Goal: Task Accomplishment & Management: Manage account settings

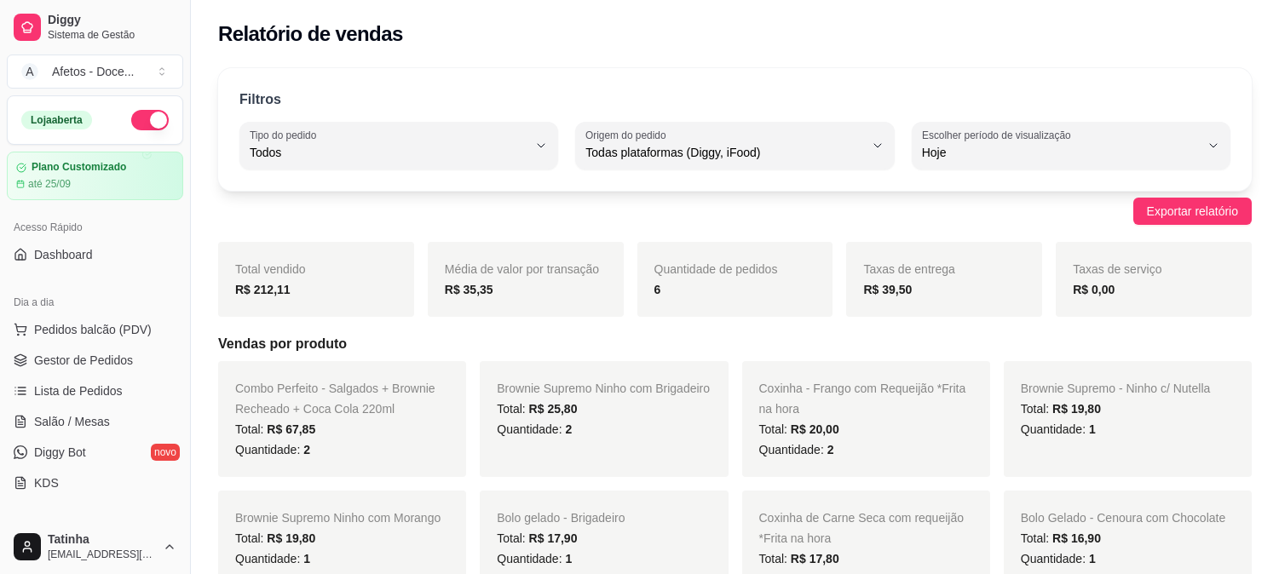
select select "ALL"
select select "0"
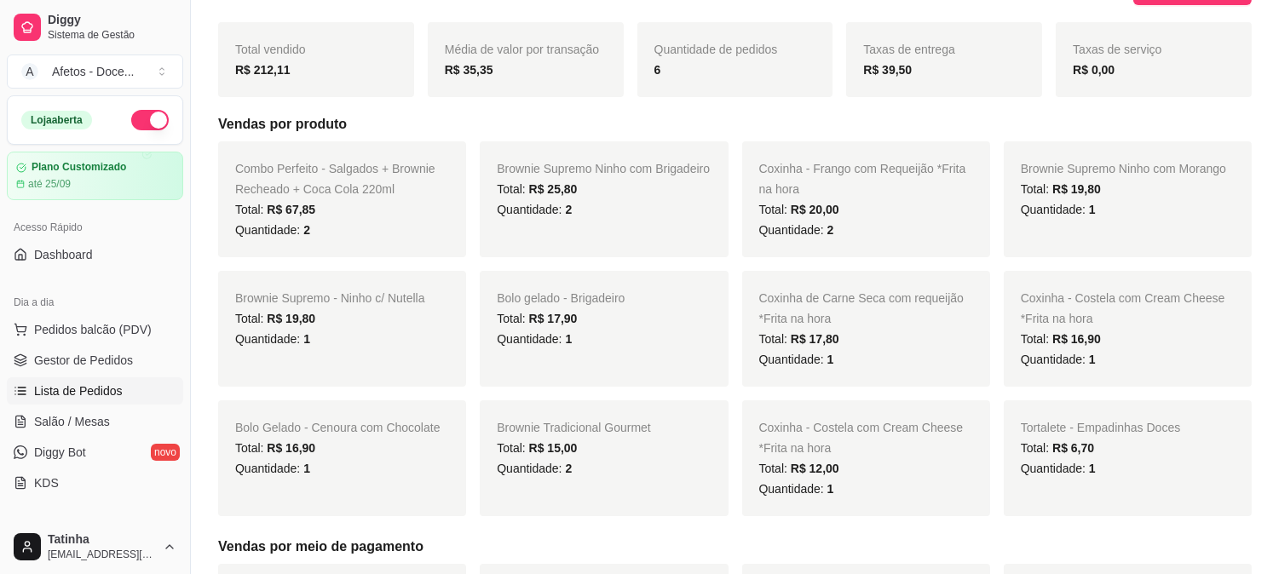
click at [49, 388] on span "Lista de Pedidos" at bounding box center [78, 390] width 89 height 17
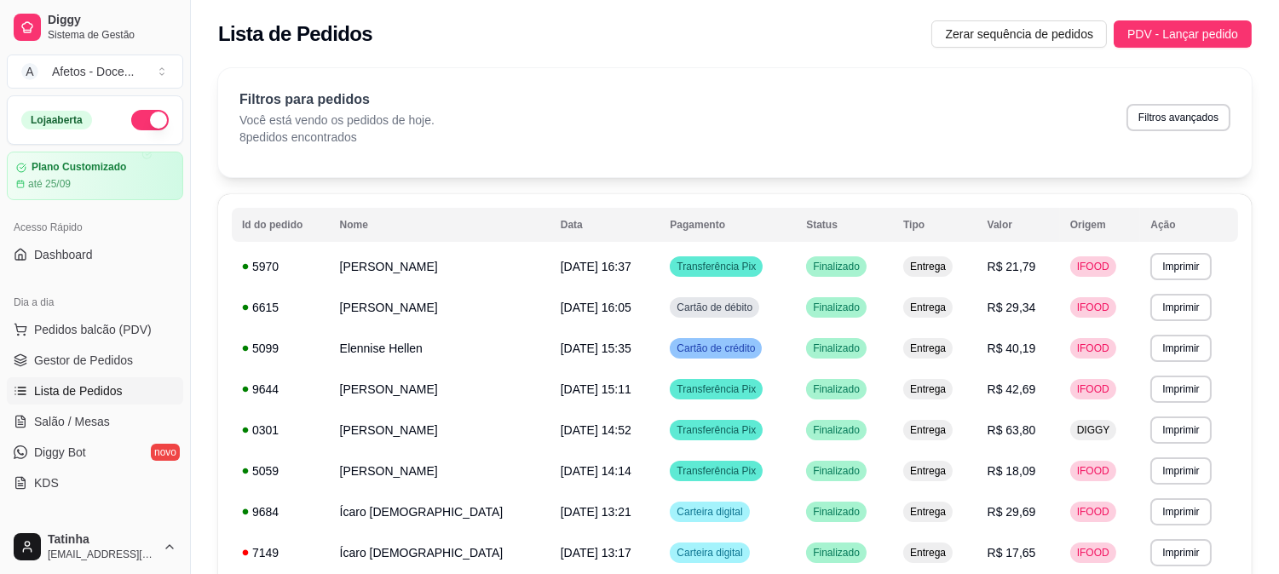
click at [71, 393] on span "Lista de Pedidos" at bounding box center [78, 390] width 89 height 17
click at [89, 369] on link "Gestor de Pedidos" at bounding box center [95, 360] width 176 height 27
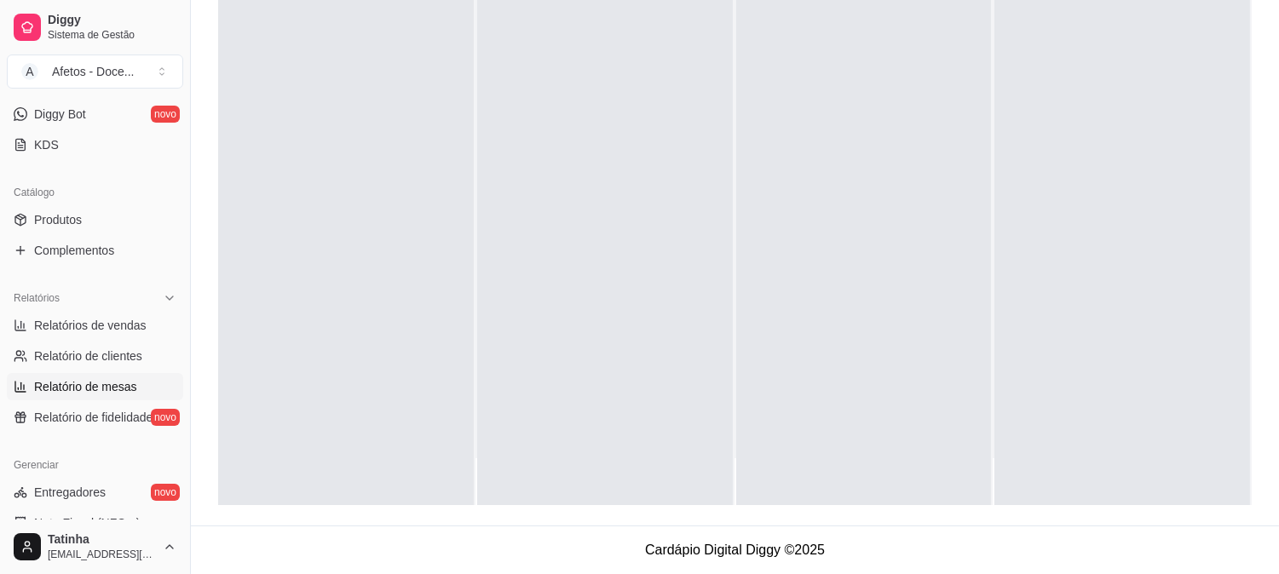
scroll to position [341, 0]
click at [101, 325] on span "Relatórios de vendas" at bounding box center [90, 322] width 112 height 17
select select "ALL"
select select "0"
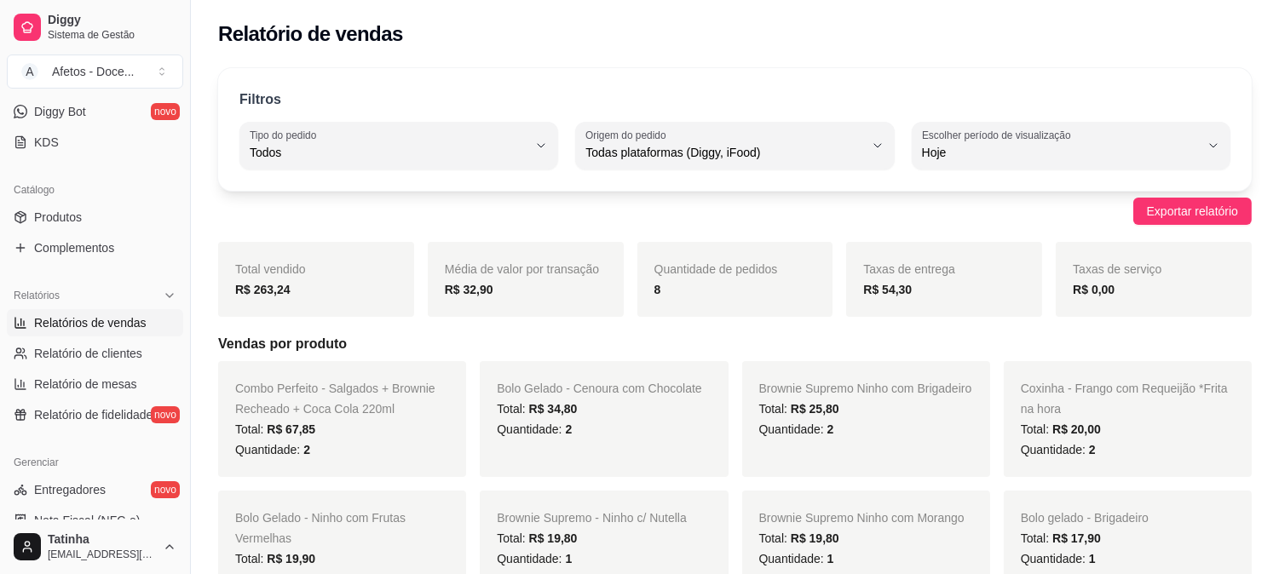
click at [1228, 39] on div "Relatório de vendas" at bounding box center [734, 33] width 1033 height 27
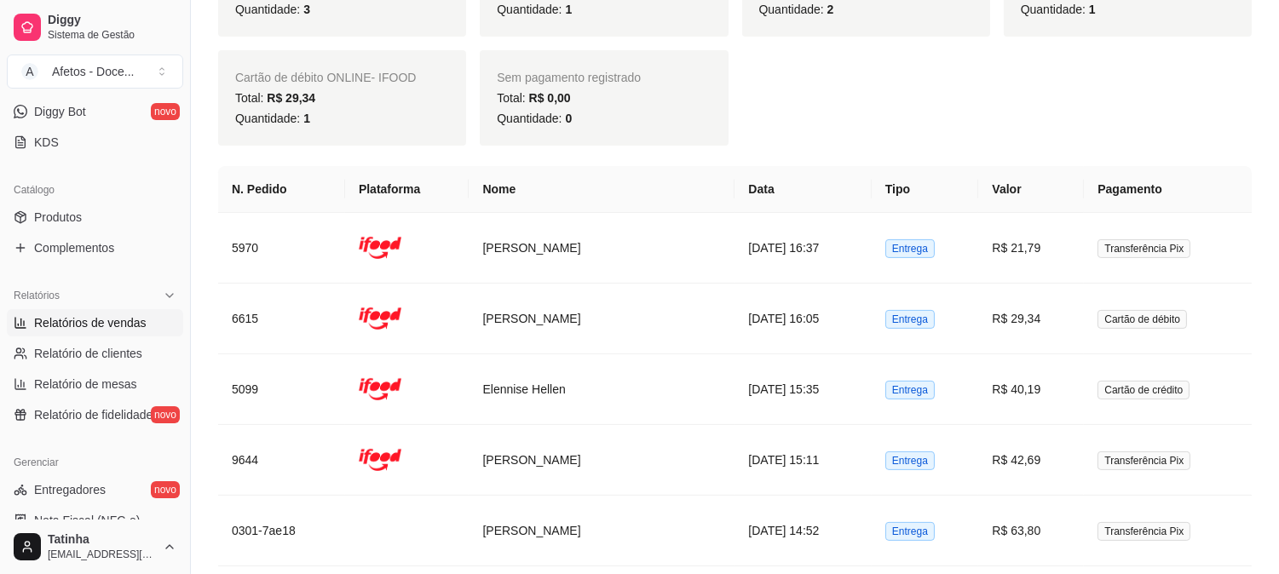
scroll to position [973, 0]
